Goal: Check status: Check status

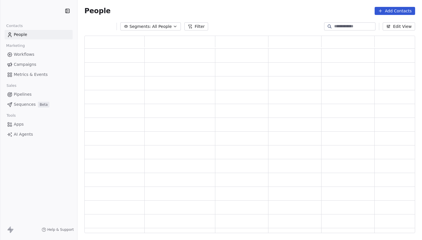
click at [40, 75] on span "Metrics & Events" at bounding box center [31, 74] width 34 height 6
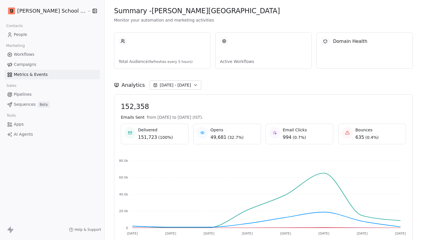
click at [171, 87] on button "[DATE] - [DATE]" at bounding box center [175, 84] width 52 height 9
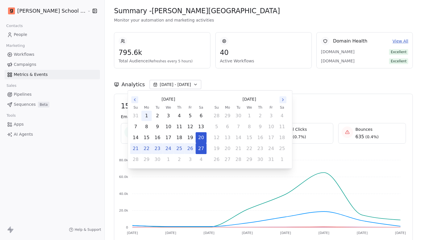
click at [147, 115] on button "1" at bounding box center [146, 115] width 10 height 10
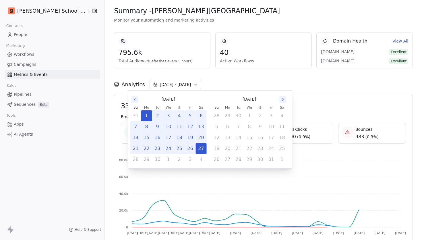
click at [255, 80] on div "Analytics [DATE] - [DATE]" at bounding box center [263, 84] width 299 height 9
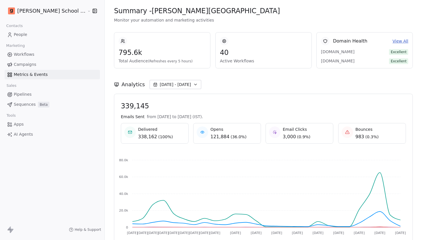
click at [160, 86] on span "[DATE] - [DATE]" at bounding box center [175, 84] width 31 height 6
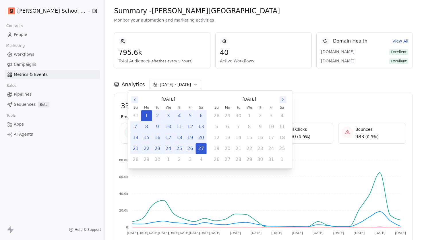
click at [135, 101] on icon "Go to the Previous Month" at bounding box center [135, 99] width 5 height 5
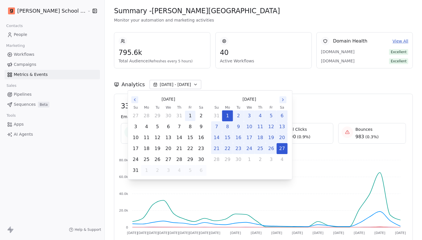
click at [188, 116] on button "1" at bounding box center [190, 115] width 10 height 10
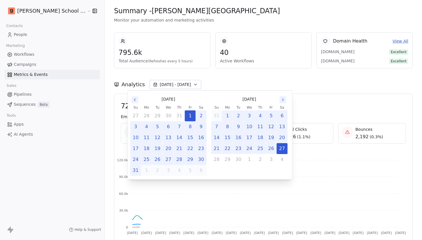
click at [133, 168] on button "31" at bounding box center [136, 170] width 10 height 10
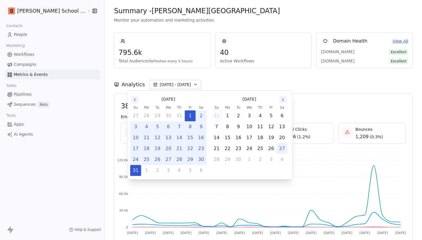
click at [204, 82] on div "Analytics [DATE] - [DATE]" at bounding box center [263, 84] width 299 height 9
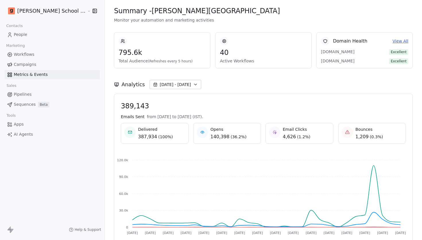
click at [160, 86] on span "[DATE] - [DATE]" at bounding box center [175, 84] width 31 height 6
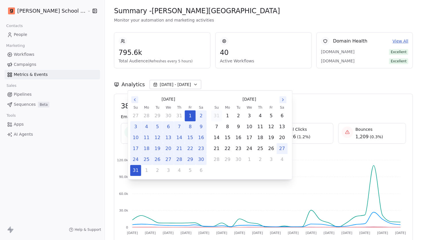
click at [132, 101] on button "Go to the Previous Month" at bounding box center [134, 99] width 7 height 7
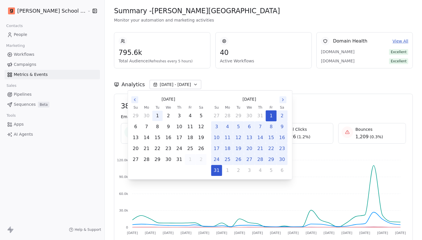
click at [160, 114] on button "1" at bounding box center [157, 115] width 10 height 10
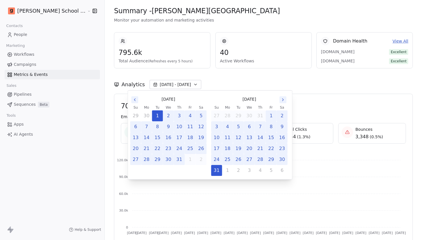
click at [180, 158] on button "31" at bounding box center [179, 159] width 10 height 10
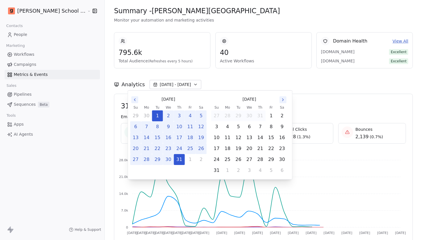
click at [201, 84] on div "Analytics [DATE] - [DATE]" at bounding box center [263, 84] width 299 height 9
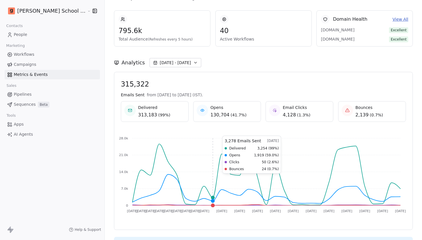
scroll to position [3, 0]
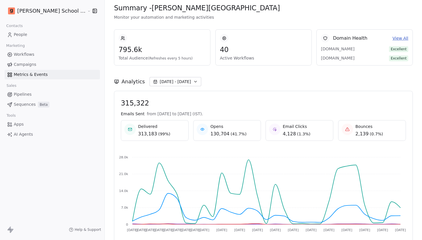
click at [160, 82] on span "[DATE] - [DATE]" at bounding box center [175, 82] width 31 height 6
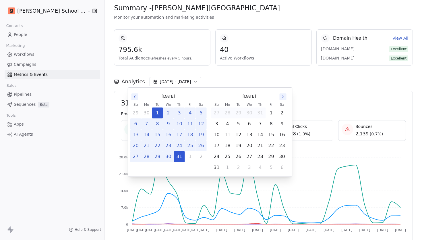
click at [284, 97] on icon "Go to the Next Month" at bounding box center [283, 96] width 5 height 5
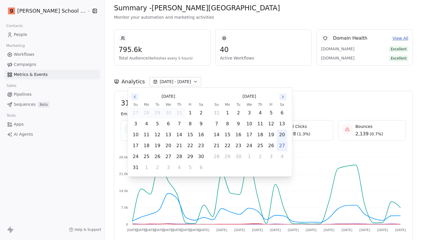
click at [283, 136] on button "20" at bounding box center [282, 134] width 10 height 10
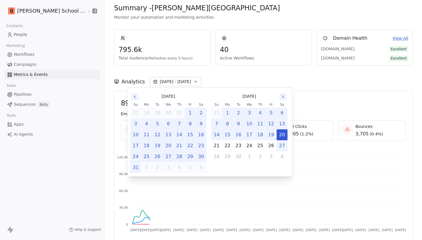
click at [283, 147] on button "27" at bounding box center [282, 145] width 10 height 10
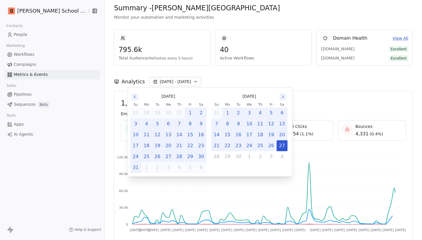
click at [283, 137] on button "20" at bounding box center [282, 134] width 10 height 10
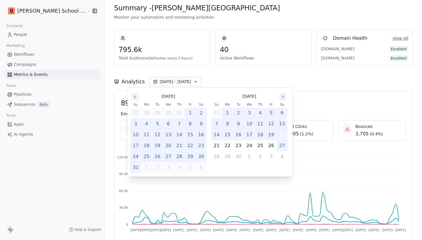
click at [282, 133] on button "20" at bounding box center [282, 134] width 10 height 10
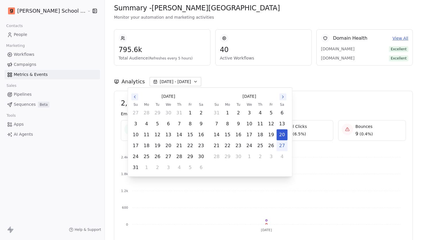
click at [282, 146] on button "27" at bounding box center [282, 145] width 10 height 10
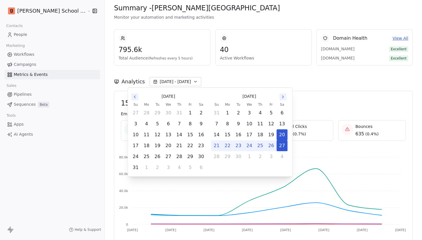
click at [326, 98] on div "152,358 Emails Sent from [DATE] to [DATE] (IST). Delivered 151,723 ( 100% ) Ope…" at bounding box center [263, 170] width 299 height 158
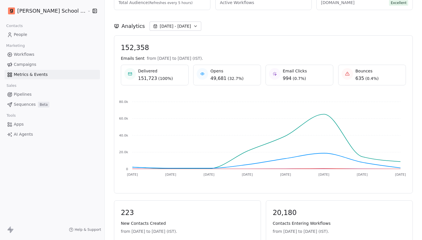
scroll to position [58, 0]
click at [160, 26] on span "[DATE] - [DATE]" at bounding box center [175, 27] width 31 height 6
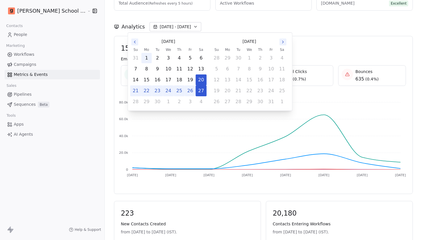
click at [146, 59] on button "1" at bounding box center [146, 58] width 10 height 10
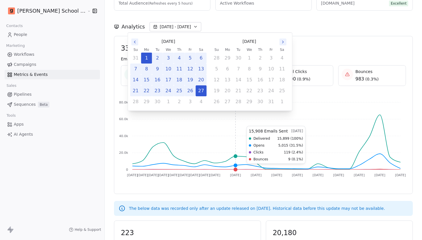
click at [225, 123] on icon "[DATE] [DATE] [DATE] [DATE] [DATE] [DATE] [DATE] [DATE] [DATE] Sep [DATE] Sep […" at bounding box center [261, 140] width 290 height 92
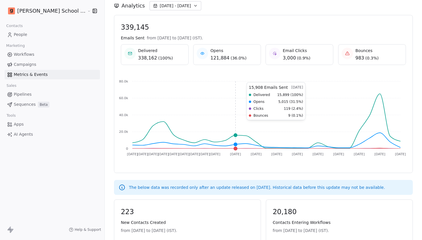
scroll to position [0, 0]
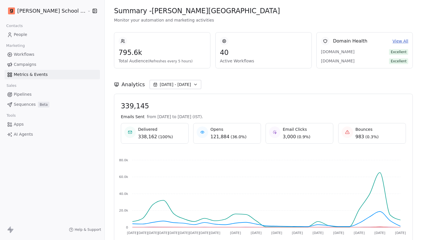
click at [160, 82] on span "[DATE] - [DATE]" at bounding box center [175, 84] width 31 height 6
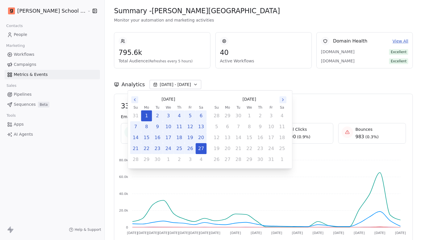
click at [136, 101] on icon "Go to the Previous Month" at bounding box center [135, 99] width 5 height 5
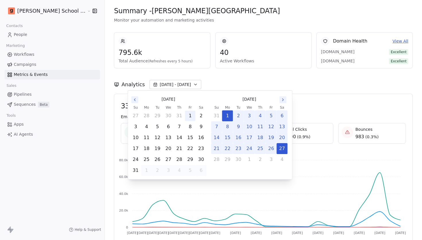
click at [188, 116] on button "1" at bounding box center [190, 115] width 10 height 10
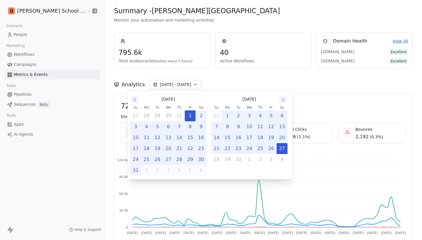
click at [137, 168] on button "31" at bounding box center [136, 170] width 10 height 10
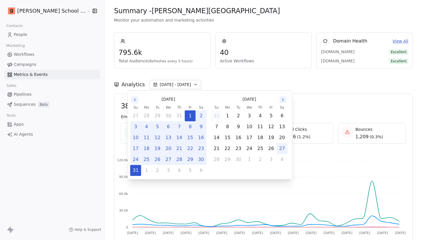
click at [225, 72] on div "Analytics [DATE] - [DATE]" at bounding box center [263, 80] width 299 height 25
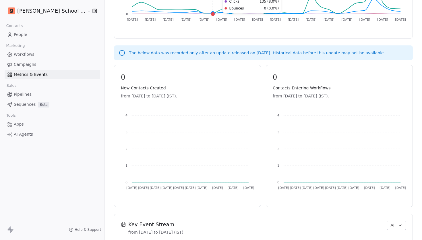
scroll to position [247, 0]
